Goal: Task Accomplishment & Management: Use online tool/utility

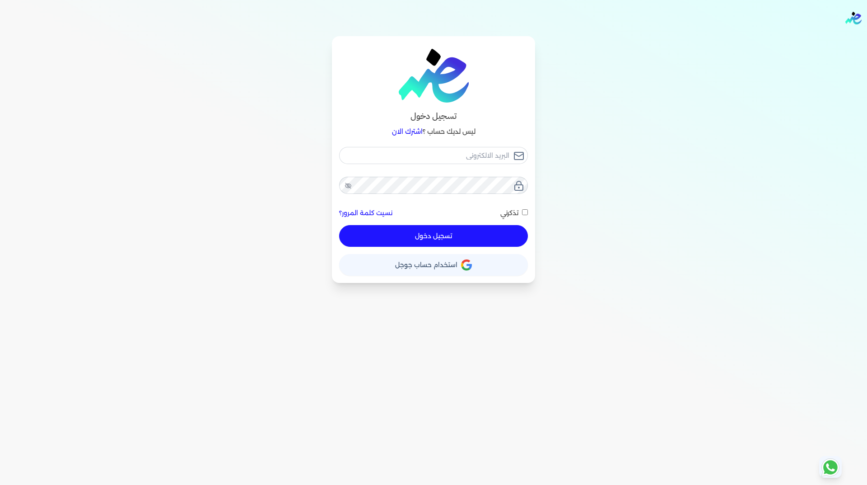
click at [438, 267] on span "استخدام حساب جوجل" at bounding box center [426, 264] width 62 height 6
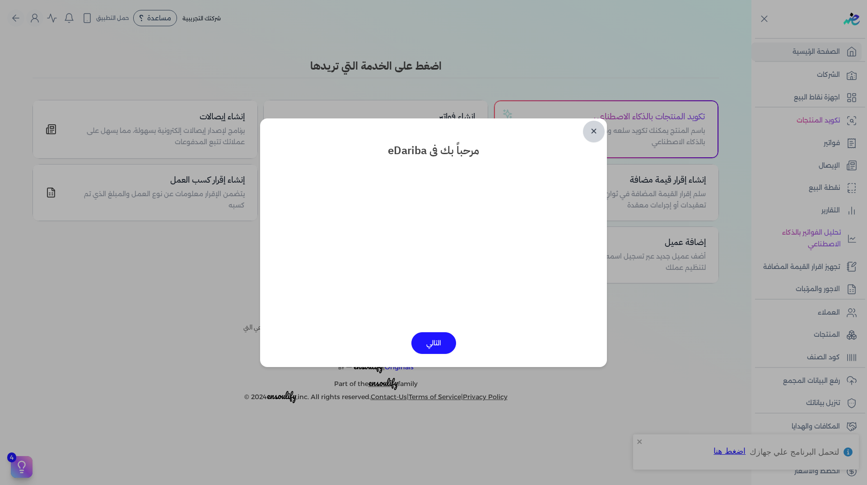
click at [598, 132] on link "✕" at bounding box center [594, 132] width 22 height 22
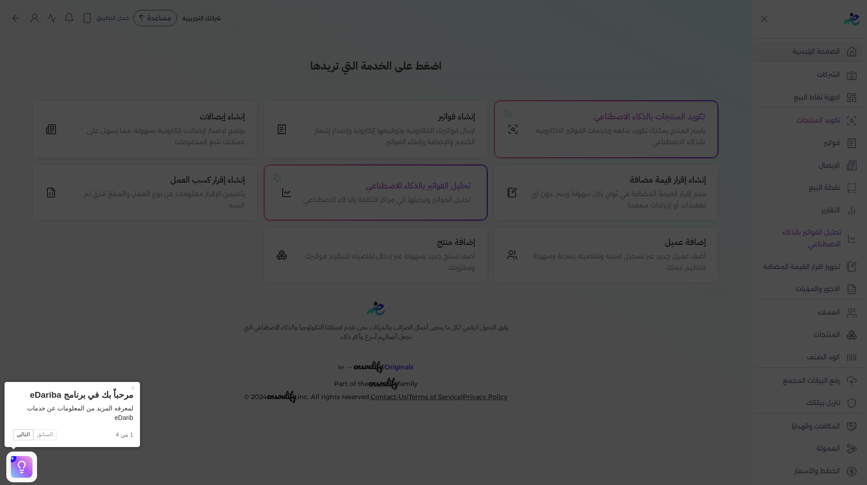
click at [191, 374] on icon at bounding box center [433, 242] width 867 height 485
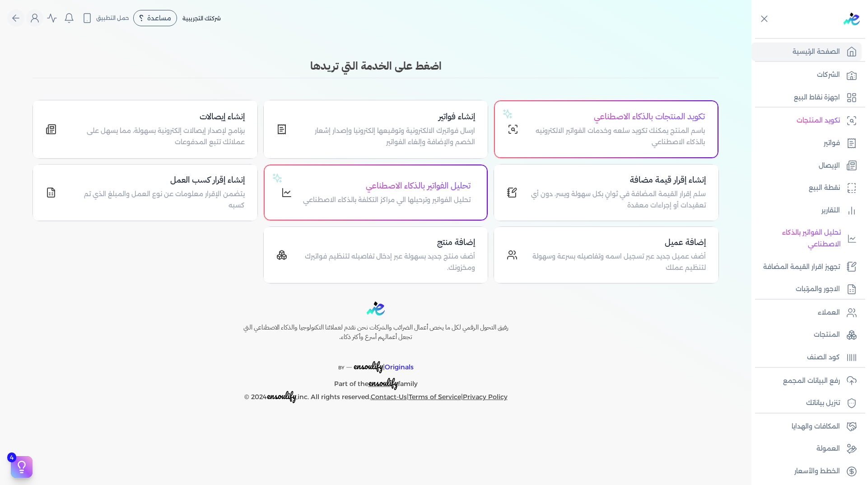
click at [191, 374] on div "رفيق التحول الرقمي لكل ما يخص أعمال الضرائب والشركات نحن نقدم لعملائنا التكنولو…" at bounding box center [375, 352] width 751 height 102
click at [33, 18] on icon "Global" at bounding box center [34, 18] width 11 height 11
click at [198, 60] on h3 "اضغط على الخدمة التي تريدها" at bounding box center [376, 66] width 686 height 16
click at [831, 145] on p "فواتير" at bounding box center [832, 143] width 16 height 12
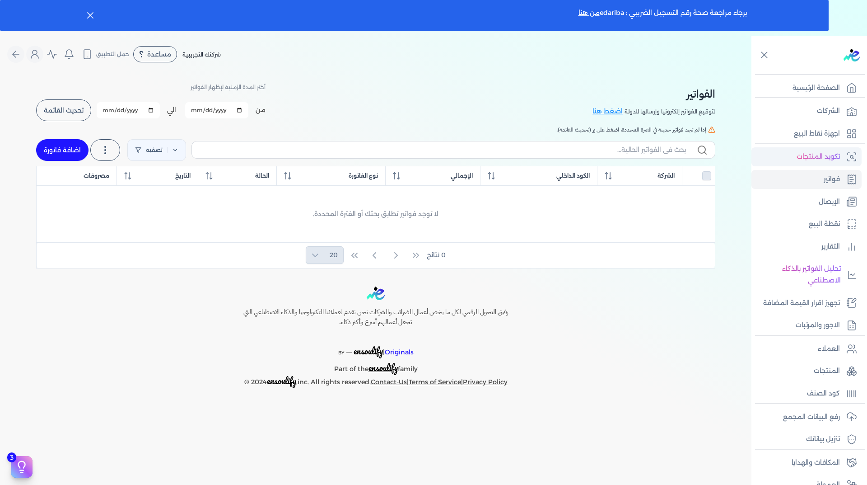
click at [834, 157] on p "تكويد المنتجات" at bounding box center [818, 157] width 43 height 12
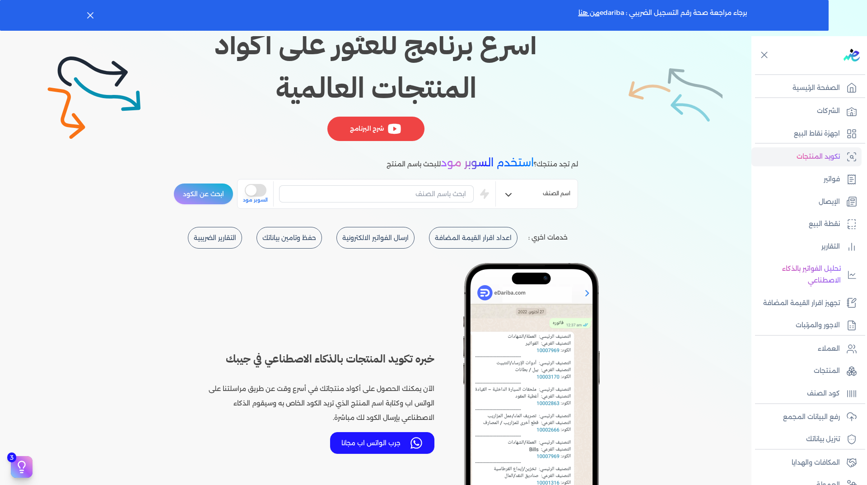
scroll to position [181, 0]
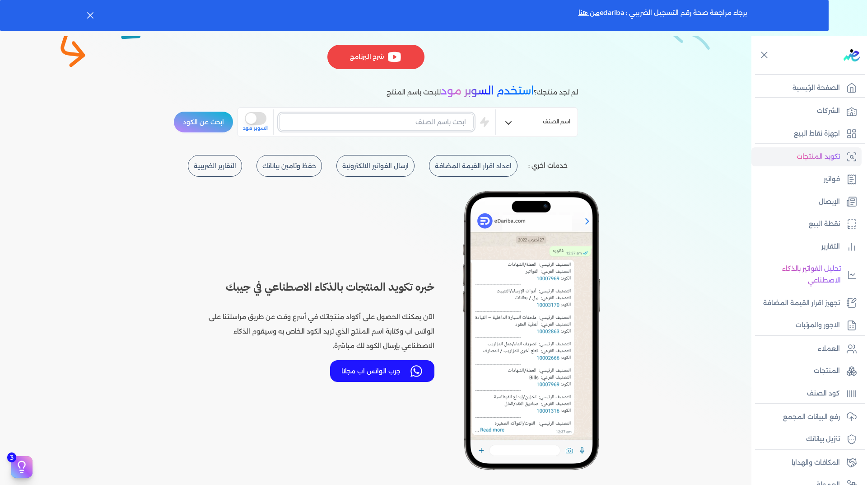
click at [300, 121] on input "text" at bounding box center [376, 121] width 195 height 17
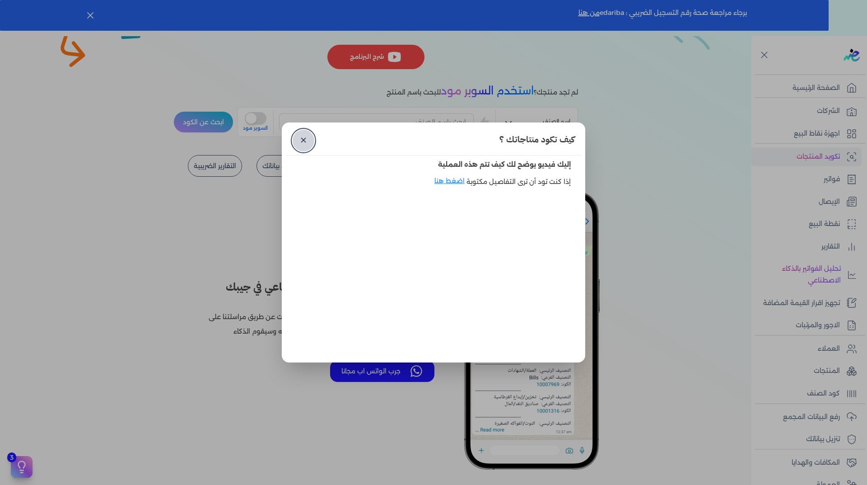
click at [301, 136] on link "✕" at bounding box center [304, 141] width 22 height 22
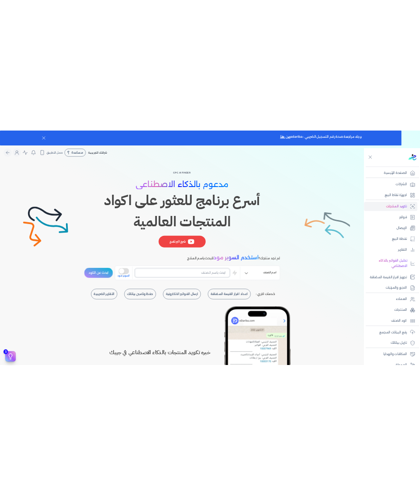
scroll to position [0, 0]
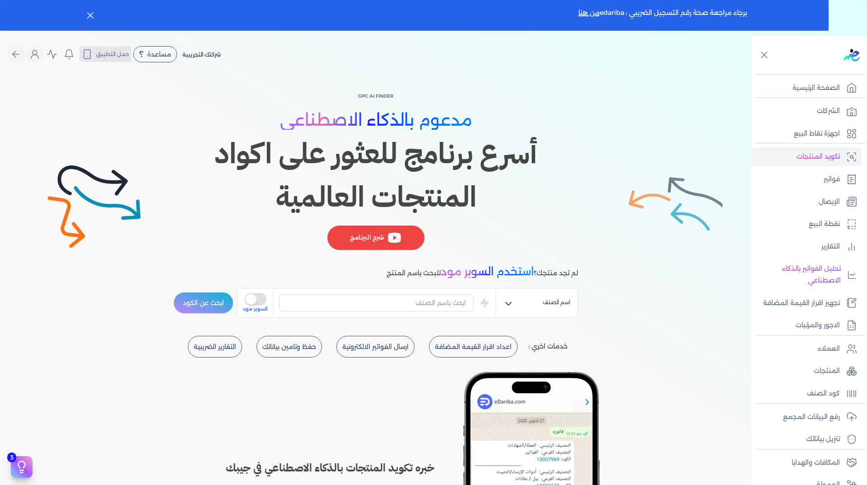
click at [111, 61] on button "حمل التطبيق" at bounding box center [105, 54] width 52 height 15
